Goal: Transaction & Acquisition: Purchase product/service

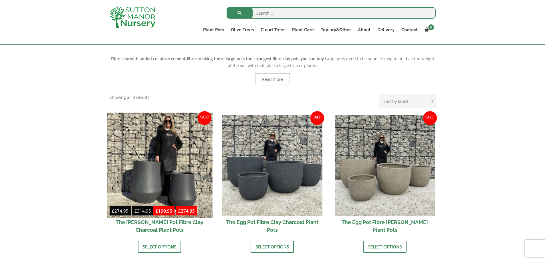
click at [203, 161] on img at bounding box center [159, 165] width 105 height 105
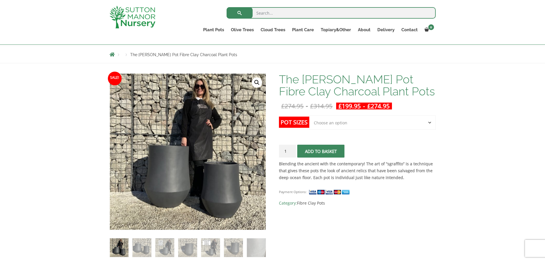
scroll to position [29, 0]
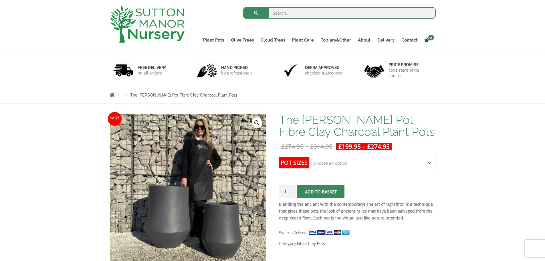
click at [342, 166] on select "Choose an option Click here to buy the 2nd To Largest Pot In The Picture Click …" at bounding box center [373, 163] width 126 height 14
select select "Click here to buy The Largest Pot In The Picture"
click at [310, 156] on select "Choose an option Click here to buy the 2nd To Largest Pot In The Picture Click …" at bounding box center [373, 163] width 126 height 14
